Goal: Check status: Check status

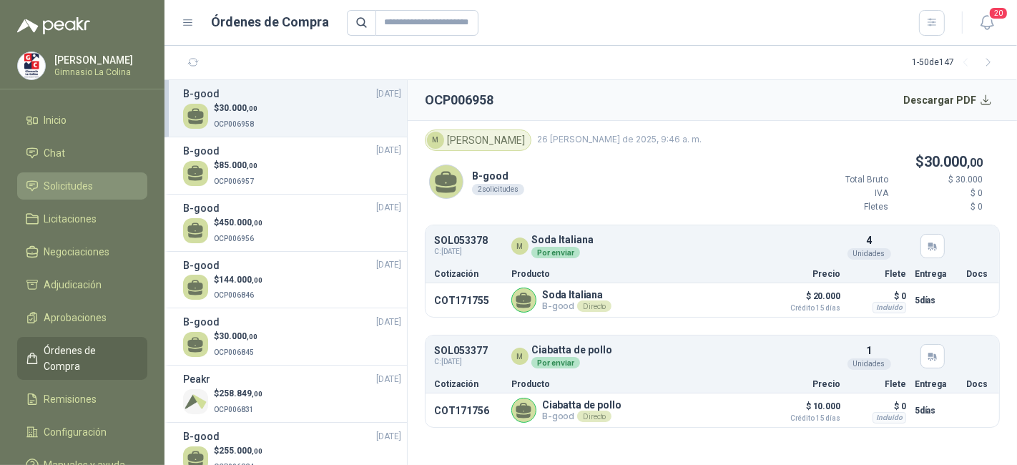
click at [119, 188] on li "Solicitudes" at bounding box center [82, 186] width 113 height 16
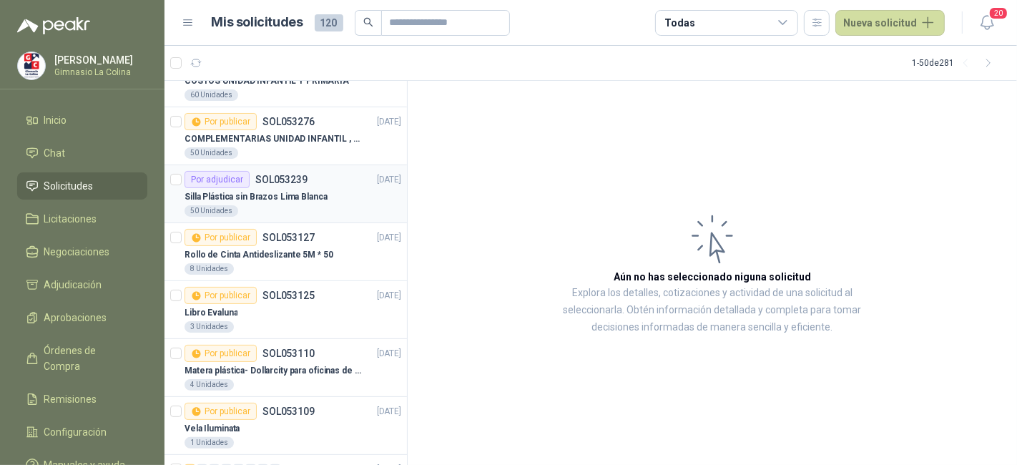
scroll to position [265, 0]
click at [301, 204] on div "50 Unidades" at bounding box center [292, 209] width 217 height 11
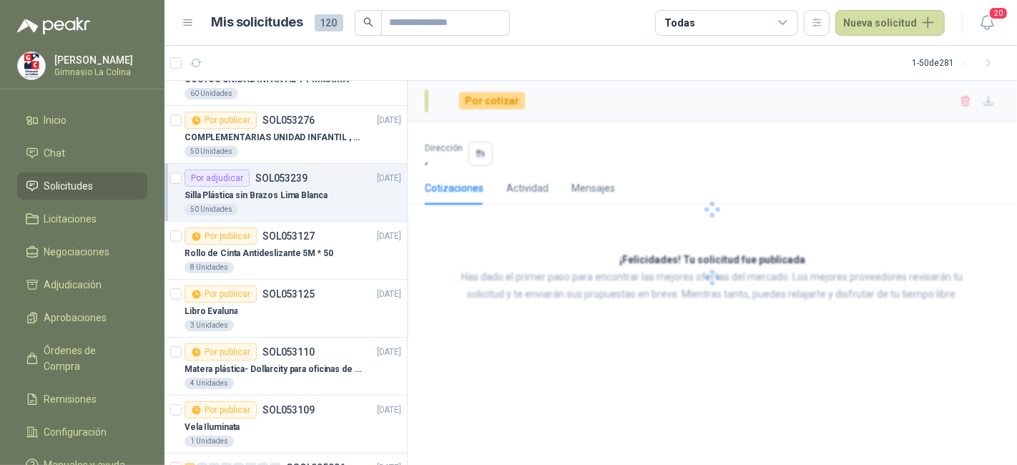
click at [346, 180] on div "Por adjudicar SOL053239 [DATE]" at bounding box center [292, 177] width 217 height 17
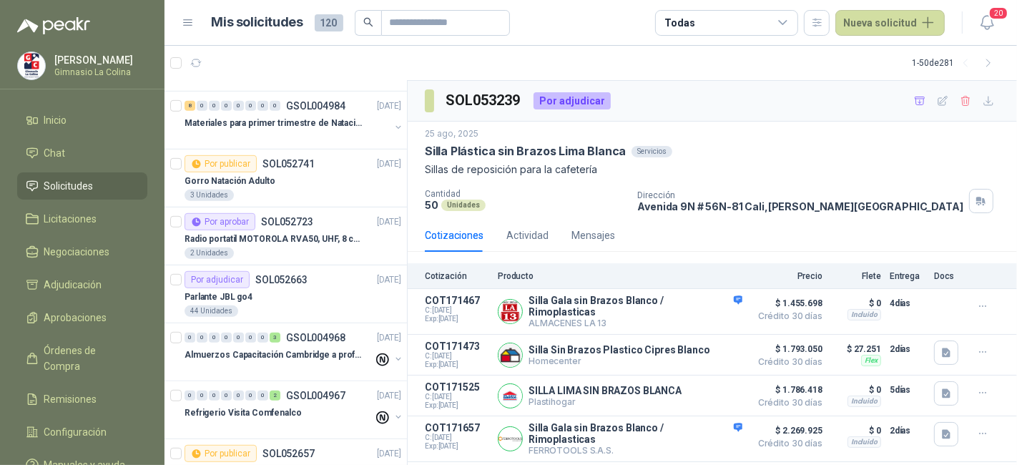
scroll to position [689, 0]
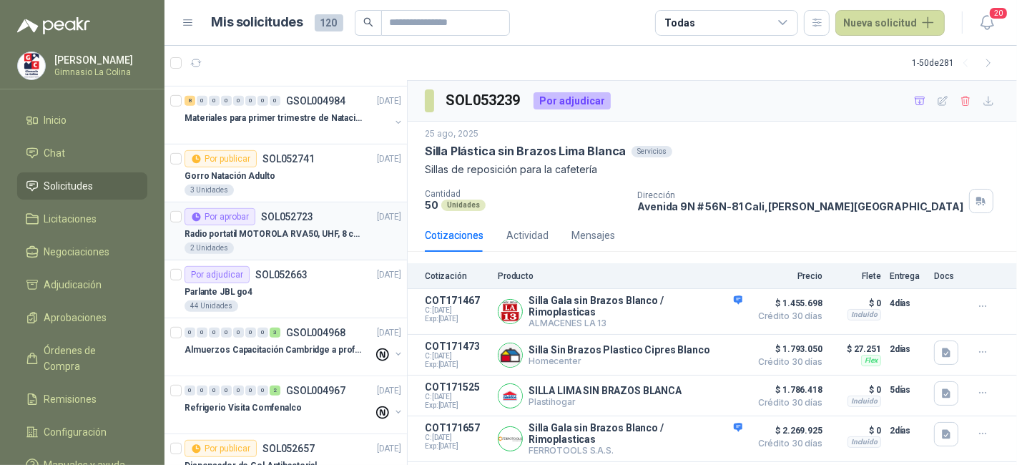
click at [322, 242] on div "2 Unidades" at bounding box center [292, 247] width 217 height 11
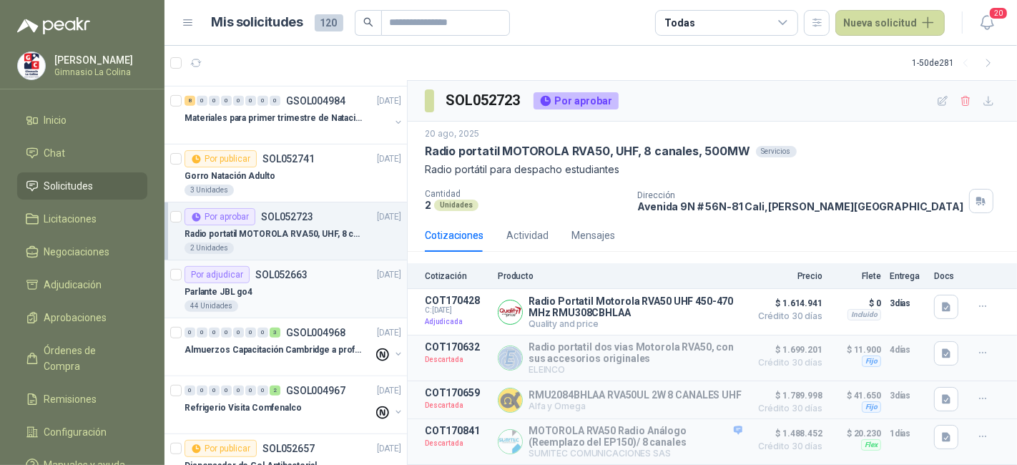
click at [315, 290] on div "Parlante JBL go4" at bounding box center [292, 291] width 217 height 17
